Goal: Information Seeking & Learning: Learn about a topic

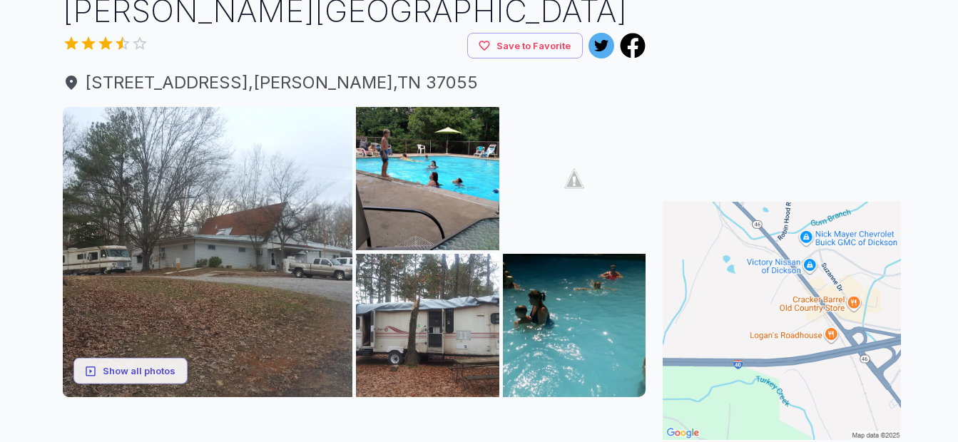
scroll to position [143, 0]
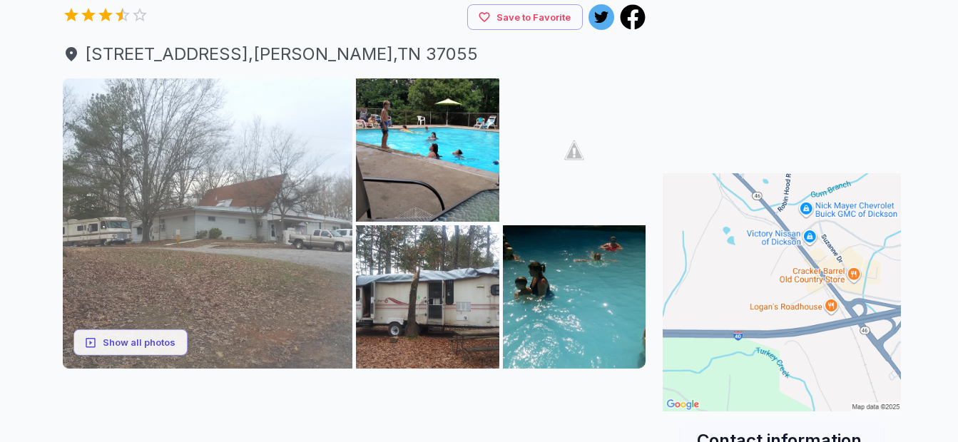
click at [282, 243] on img at bounding box center [208, 223] width 290 height 290
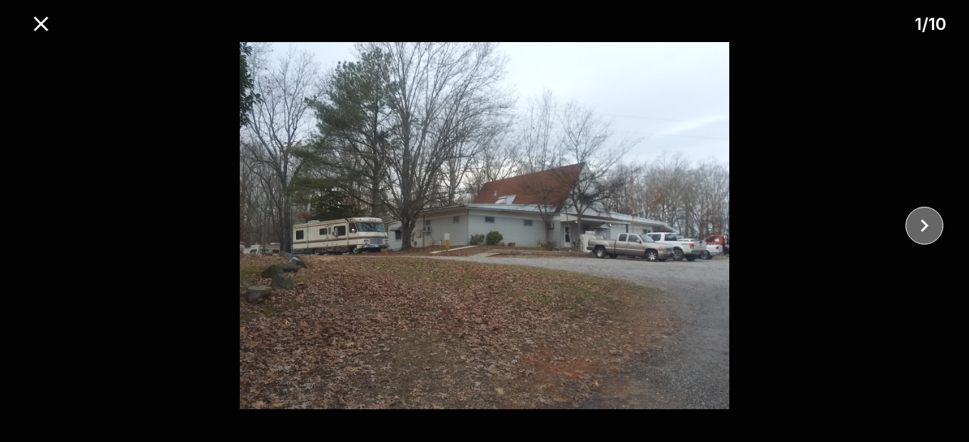
click at [916, 223] on icon "close" at bounding box center [924, 225] width 25 height 25
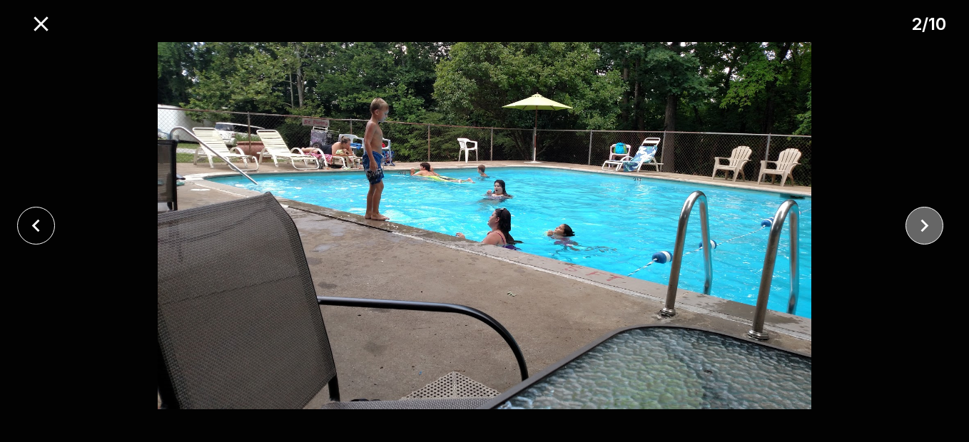
click at [916, 223] on icon "close" at bounding box center [924, 225] width 25 height 25
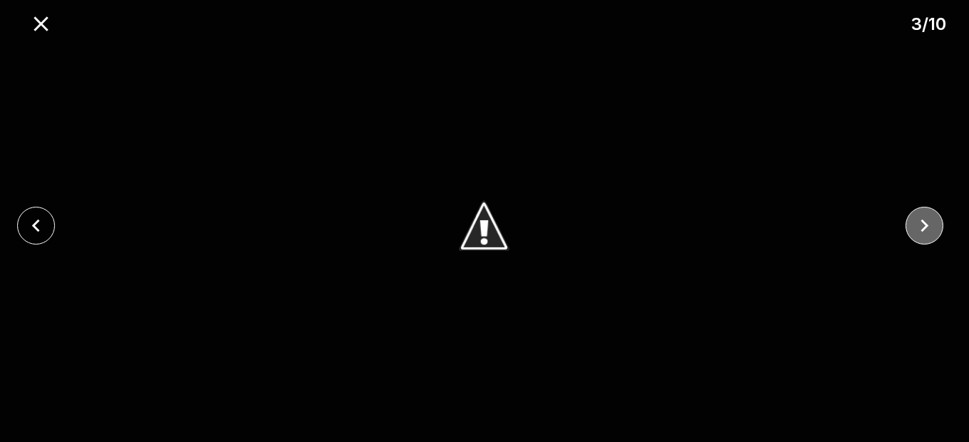
click at [916, 223] on icon "close" at bounding box center [924, 225] width 25 height 25
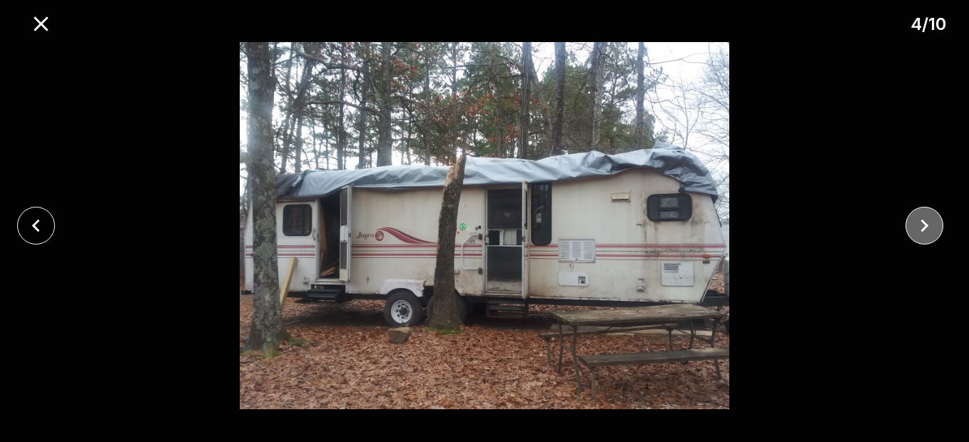
click at [916, 223] on icon "close" at bounding box center [924, 225] width 25 height 25
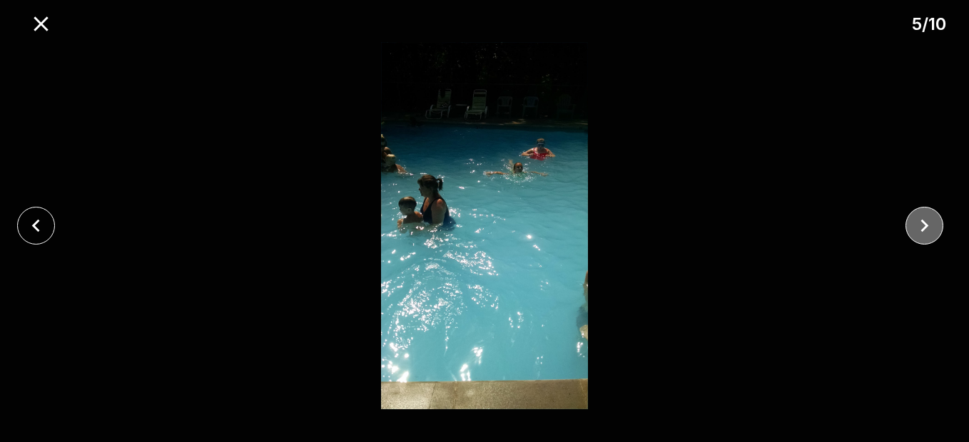
click at [916, 223] on icon "close" at bounding box center [924, 225] width 25 height 25
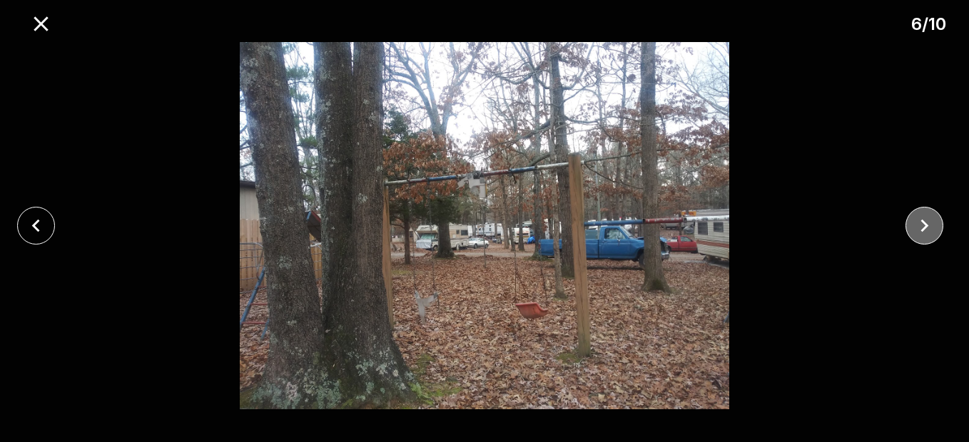
click at [916, 223] on icon "close" at bounding box center [924, 225] width 25 height 25
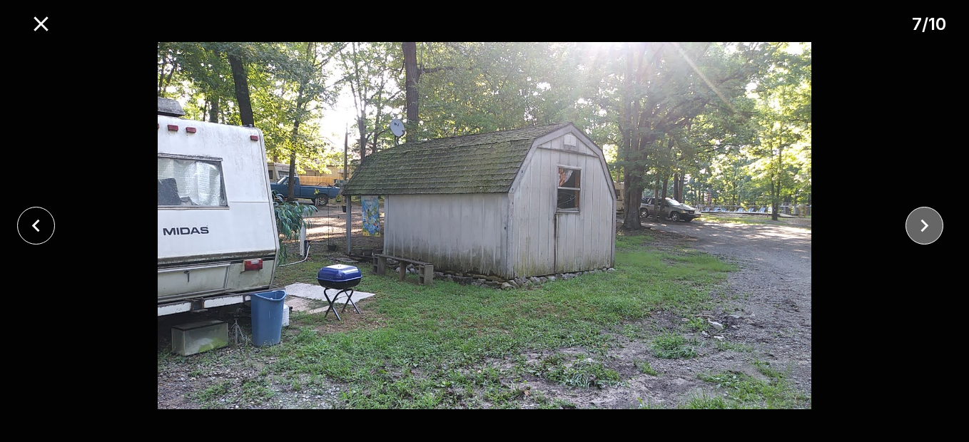
click at [916, 223] on icon "close" at bounding box center [924, 225] width 25 height 25
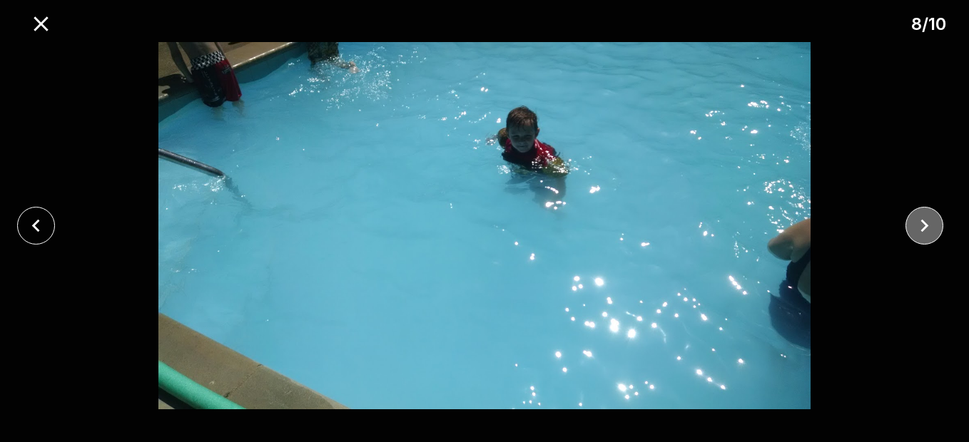
click at [916, 223] on icon "close" at bounding box center [924, 225] width 25 height 25
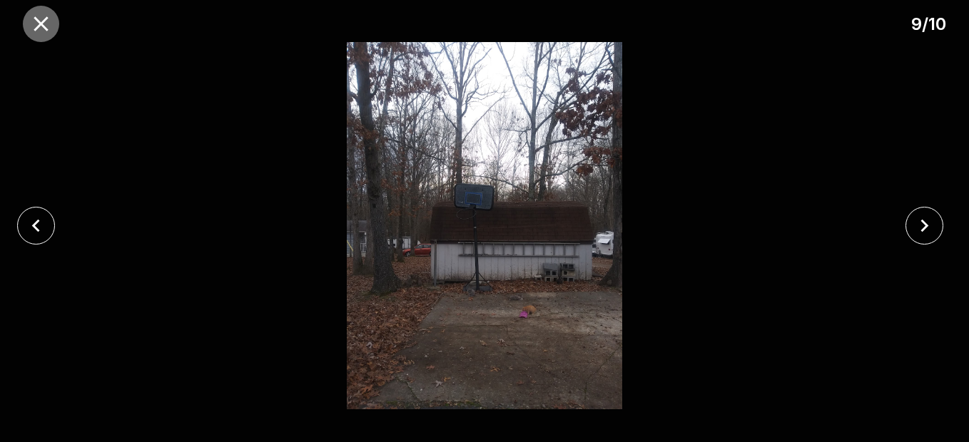
click at [42, 21] on icon "close" at bounding box center [41, 23] width 14 height 14
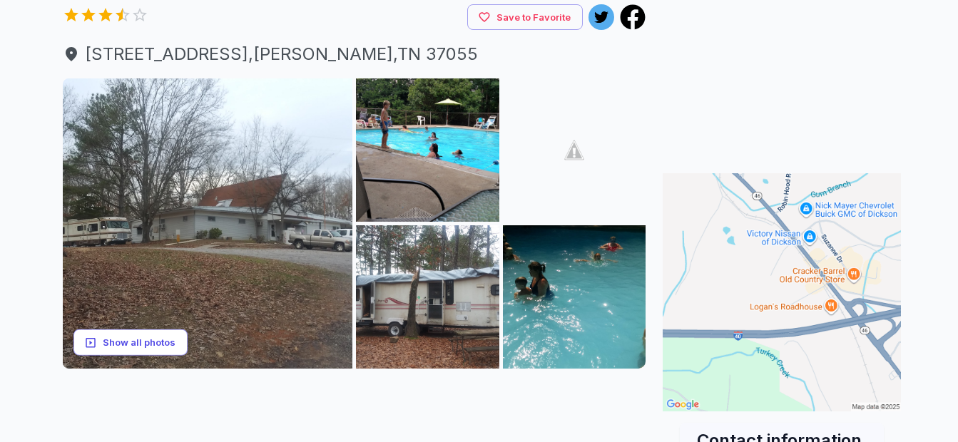
click at [179, 343] on button "Show all photos" at bounding box center [130, 343] width 114 height 26
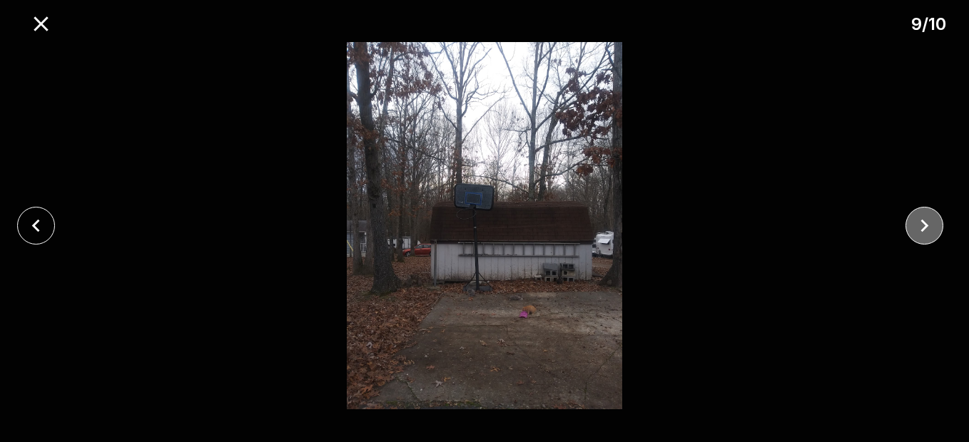
click at [922, 230] on icon "close" at bounding box center [924, 226] width 8 height 13
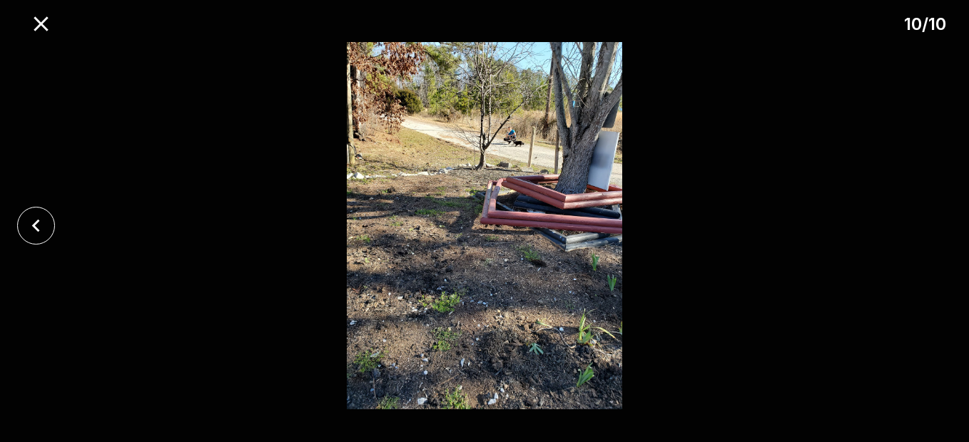
click at [922, 230] on div at bounding box center [484, 225] width 969 height 367
click at [30, 224] on icon "close" at bounding box center [36, 225] width 25 height 25
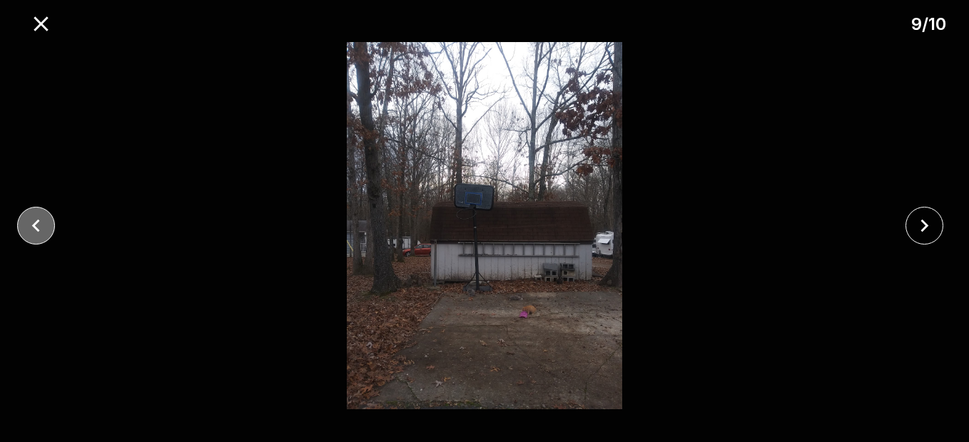
click at [30, 224] on icon "close" at bounding box center [36, 225] width 25 height 25
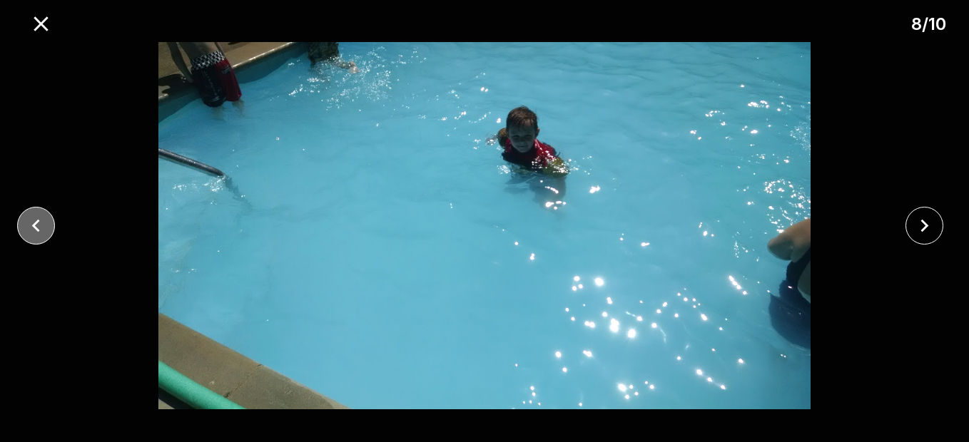
click at [30, 224] on icon "close" at bounding box center [36, 225] width 25 height 25
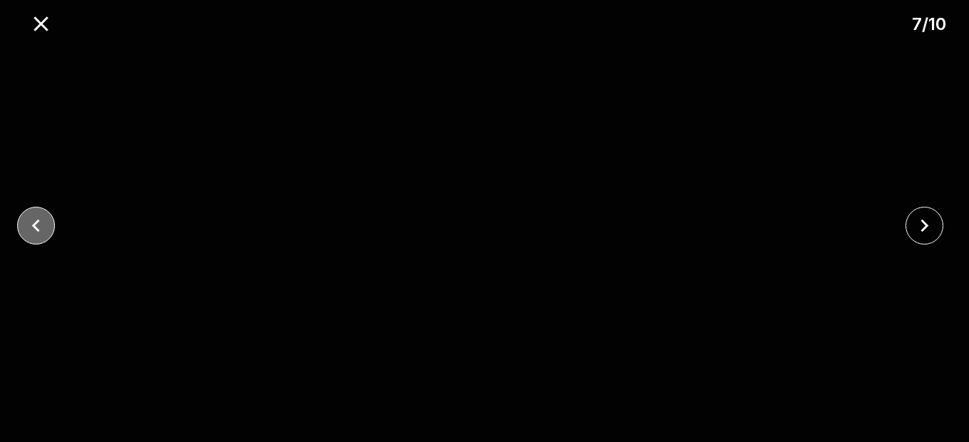
click at [30, 224] on icon "close" at bounding box center [36, 225] width 25 height 25
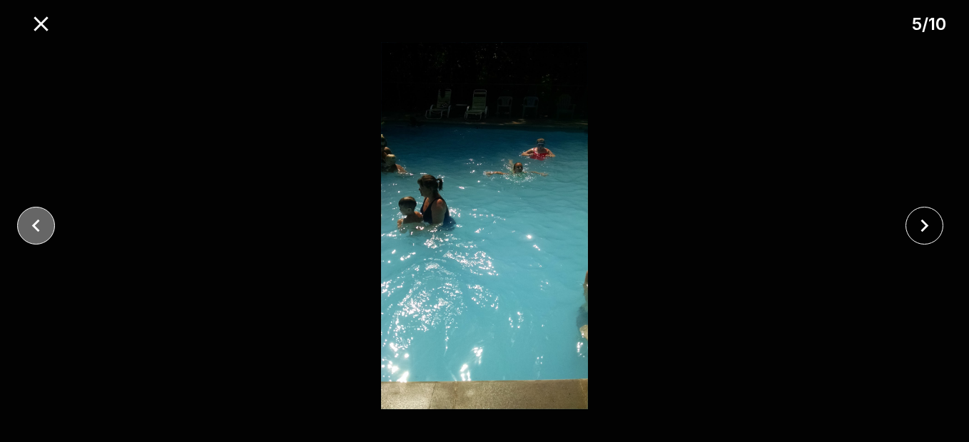
click at [30, 224] on icon "close" at bounding box center [36, 225] width 25 height 25
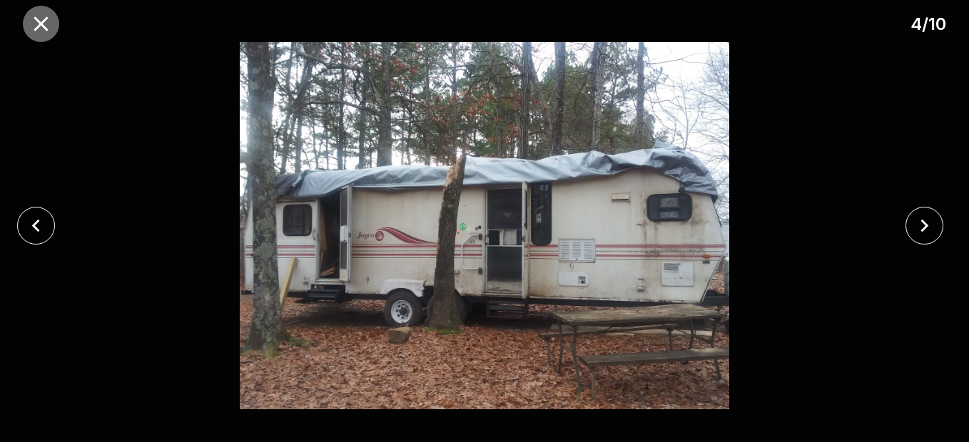
click at [36, 19] on icon "close" at bounding box center [41, 23] width 14 height 14
